Goal: Information Seeking & Learning: Find specific fact

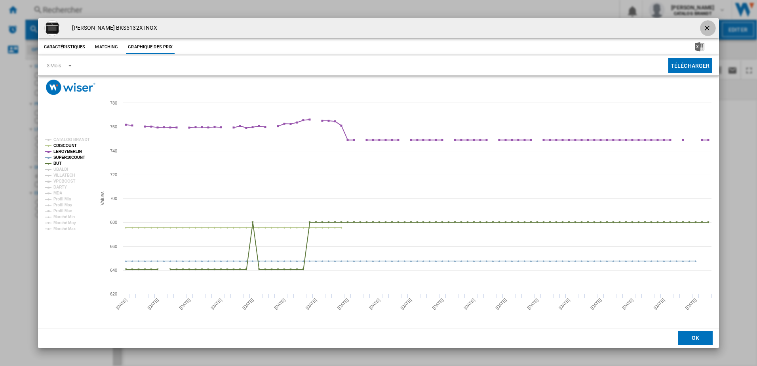
click at [708, 29] on ng-md-icon "getI18NText('BUTTONS.CLOSE_DIALOG')" at bounding box center [709, 29] width 10 height 10
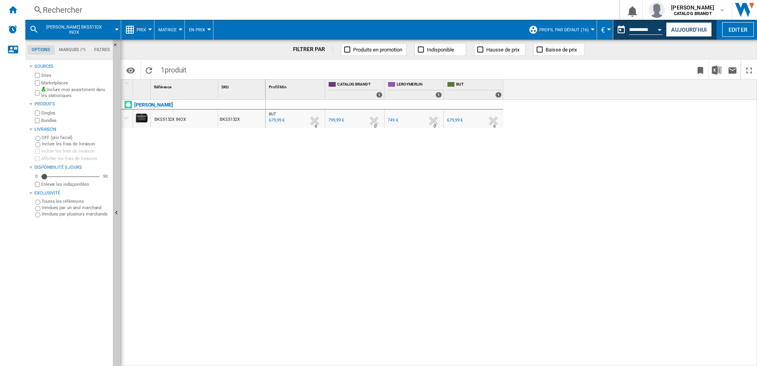
click at [82, 9] on div "Rechercher" at bounding box center [321, 9] width 556 height 11
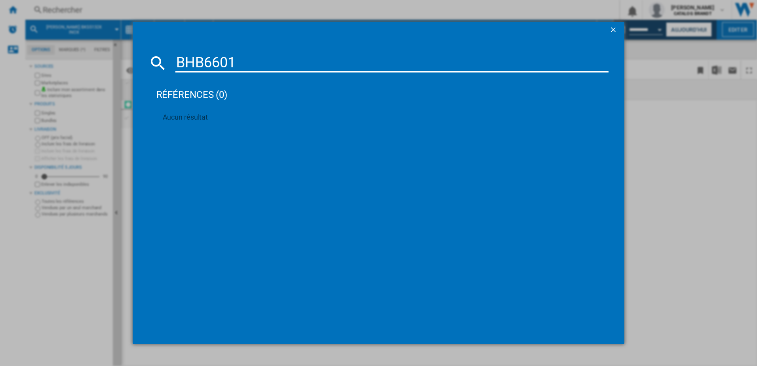
type input "BHB6601X"
drag, startPoint x: 251, startPoint y: 65, endPoint x: 91, endPoint y: 47, distance: 161.1
click at [91, 47] on div "BHB6601X références (0) Aucun résultat" at bounding box center [378, 183] width 757 height 366
click at [612, 28] on ng-md-icon "getI18NText('BUTTONS.CLOSE_DIALOG')" at bounding box center [615, 31] width 10 height 10
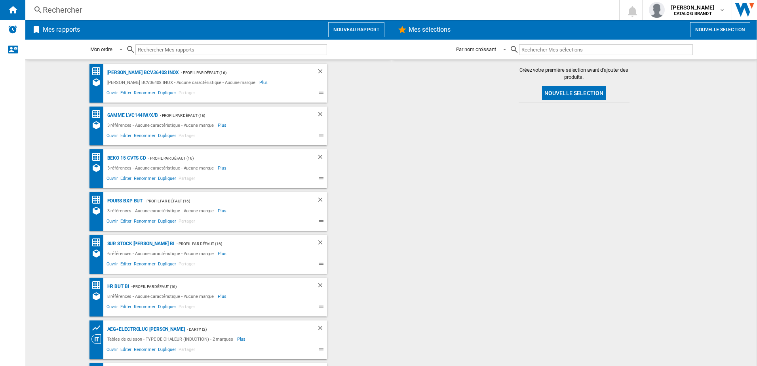
click at [78, 13] on div "Rechercher" at bounding box center [321, 9] width 556 height 11
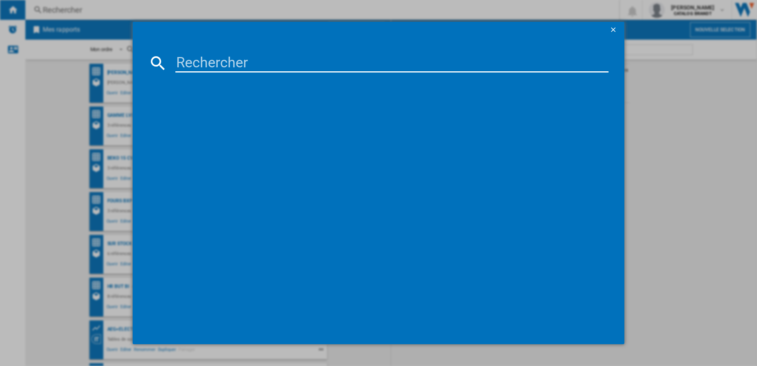
paste input "BHB6601X"
click at [203, 62] on input at bounding box center [392, 62] width 434 height 19
type input "BHB6601X"
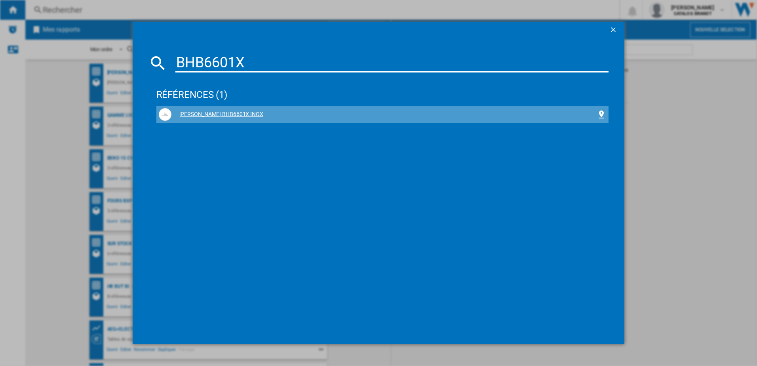
click at [199, 115] on div "BRANDT BHB6601X INOX" at bounding box center [385, 115] width 426 height 8
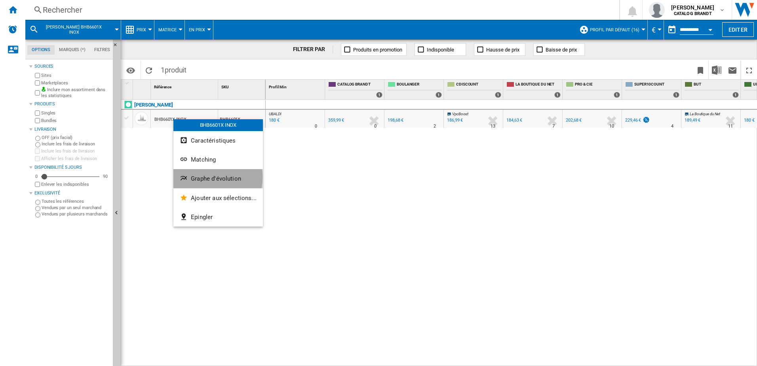
click at [208, 177] on span "Graphe d'évolution" at bounding box center [216, 178] width 50 height 7
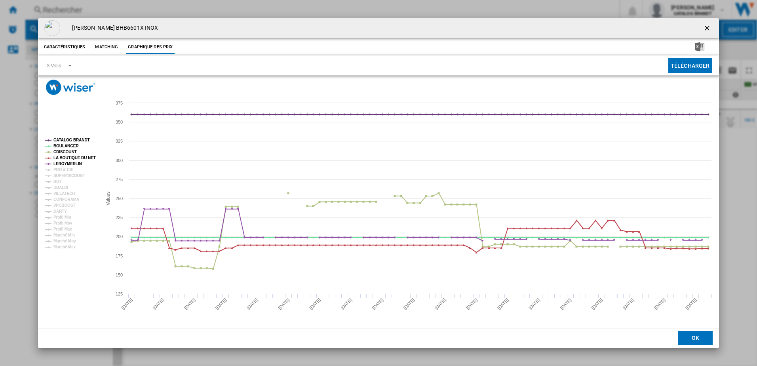
click at [75, 140] on tspan "CATALOG BRANDT" at bounding box center [71, 140] width 36 height 4
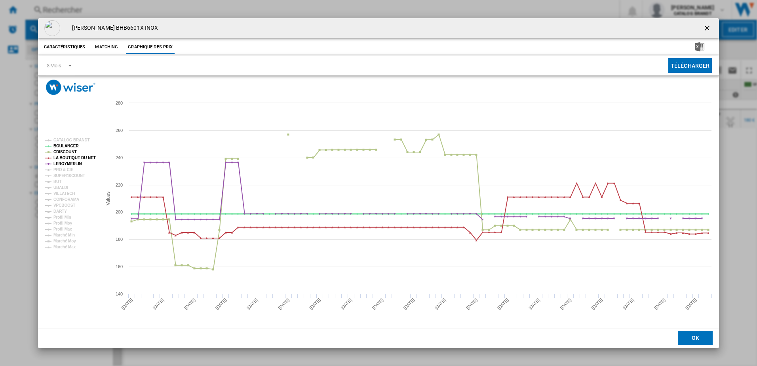
click at [70, 144] on tspan "BOULANGER" at bounding box center [65, 146] width 25 height 4
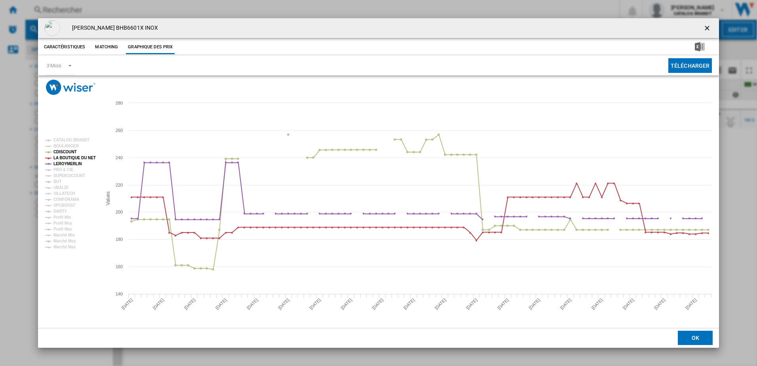
click at [70, 144] on tspan "BOULANGER" at bounding box center [65, 146] width 25 height 4
click at [69, 150] on tspan "CDISCOUNT" at bounding box center [64, 152] width 23 height 4
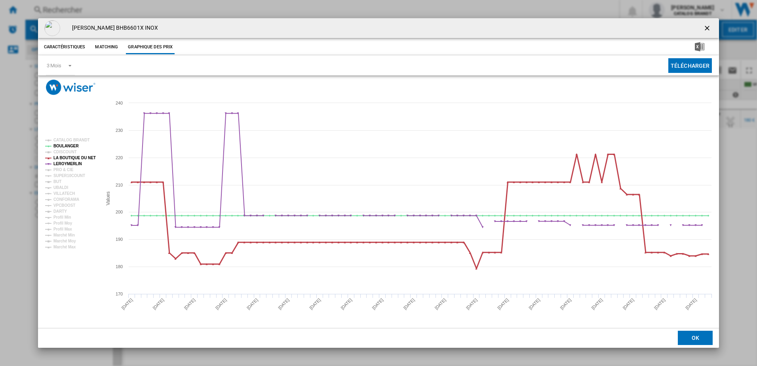
click at [69, 156] on tspan "LA BOUTIQUE DU NET" at bounding box center [74, 158] width 42 height 4
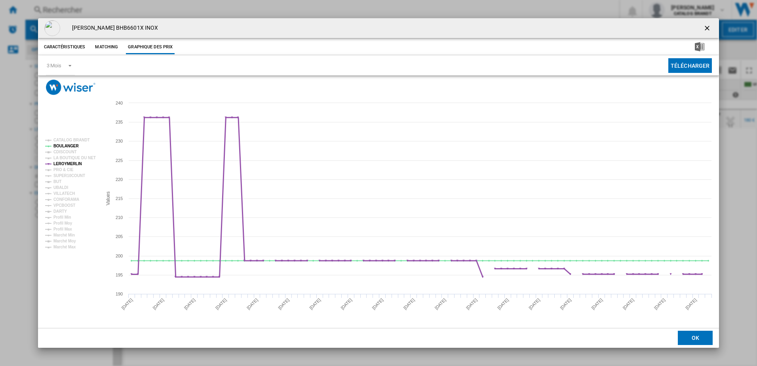
click at [68, 162] on tspan "LEROYMERLIN" at bounding box center [67, 164] width 29 height 4
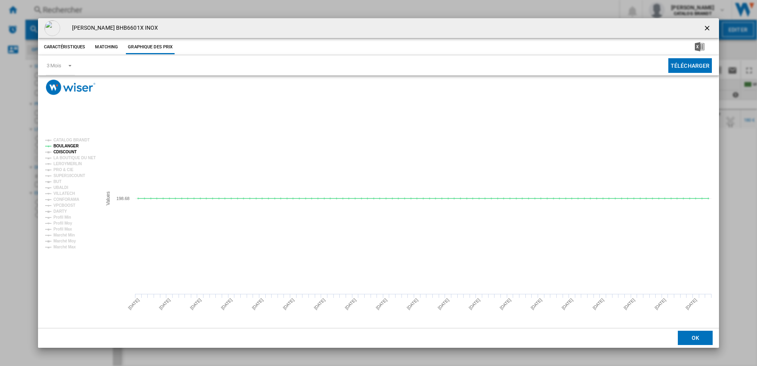
click at [66, 153] on tspan "CDISCOUNT" at bounding box center [64, 152] width 23 height 4
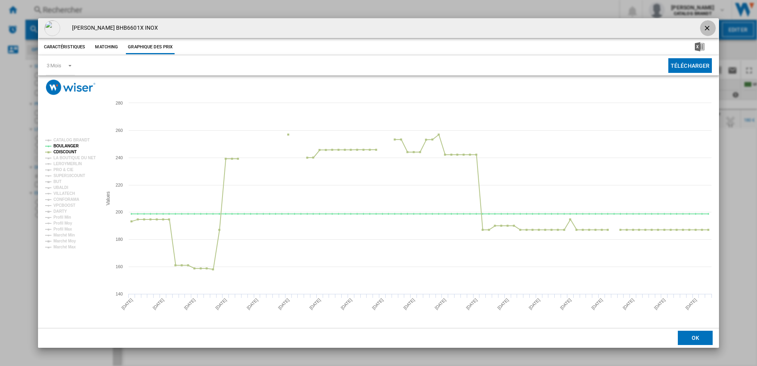
click at [709, 32] on ng-md-icon "getI18NText('BUTTONS.CLOSE_DIALOG')" at bounding box center [709, 29] width 10 height 10
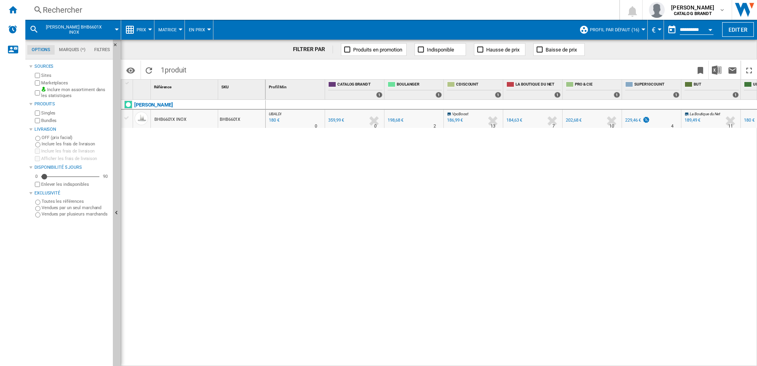
click at [79, 17] on div "Rechercher Rechercher 0 hugo caroni CATALOG BRANDT CATALOG BRANDT Mes paramètre…" at bounding box center [391, 10] width 732 height 20
click at [68, 8] on div "Rechercher" at bounding box center [321, 9] width 556 height 11
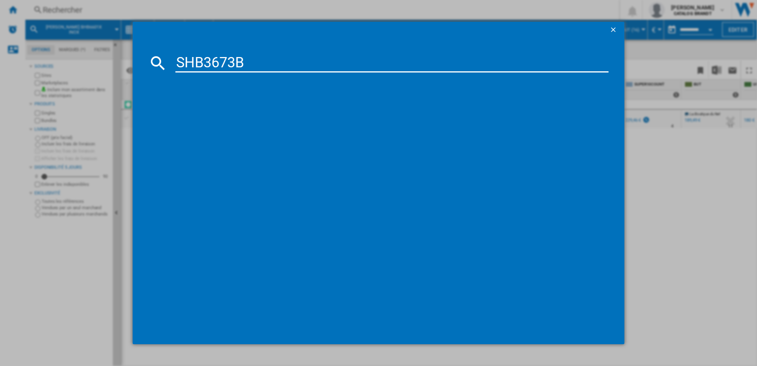
click at [197, 66] on input "SHB3673B" at bounding box center [392, 62] width 434 height 19
type input "SHB3673B"
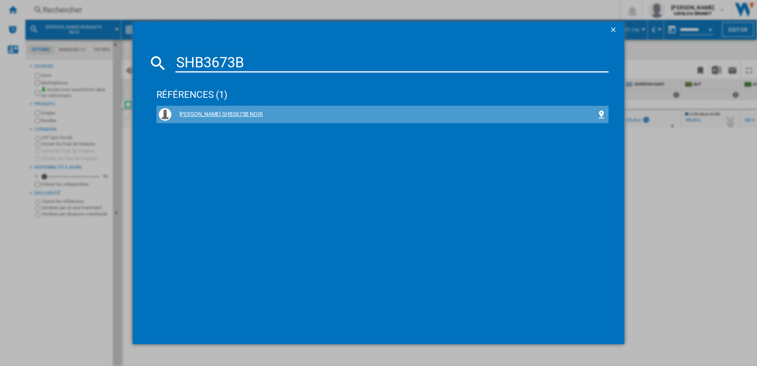
click at [211, 113] on div "SAUTER SHB3673B NOIR" at bounding box center [385, 115] width 426 height 8
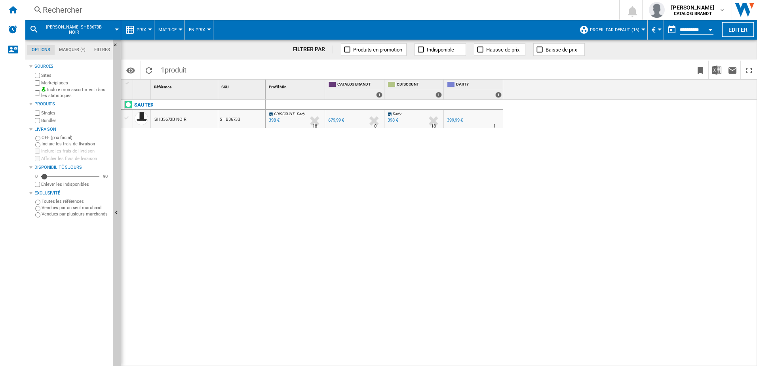
click at [461, 119] on div "399,99 €" at bounding box center [455, 120] width 16 height 5
